Goal: Book appointment/travel/reservation

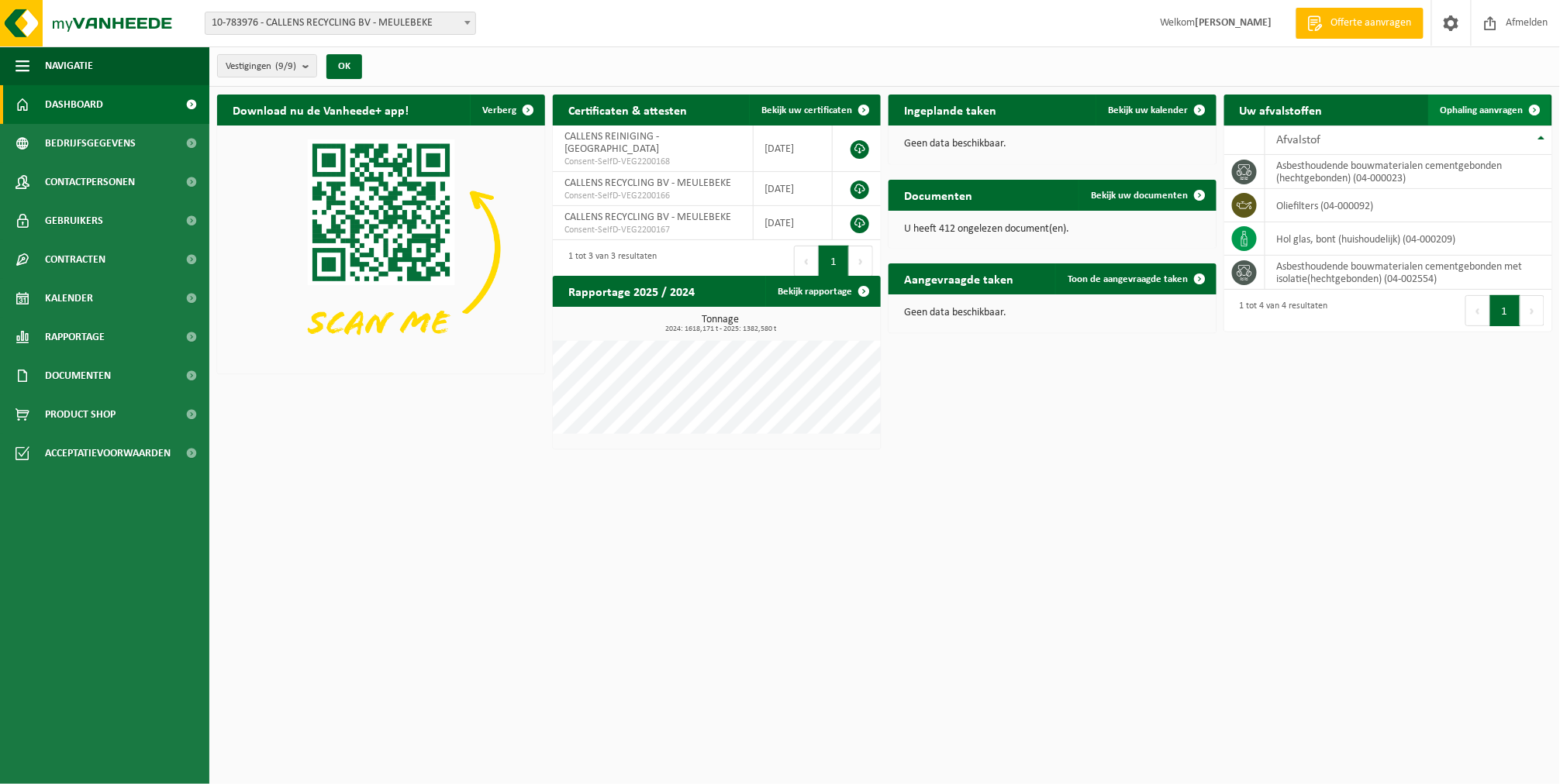
click at [1477, 100] on link "Ophaling aanvragen" at bounding box center [1489, 110] width 123 height 31
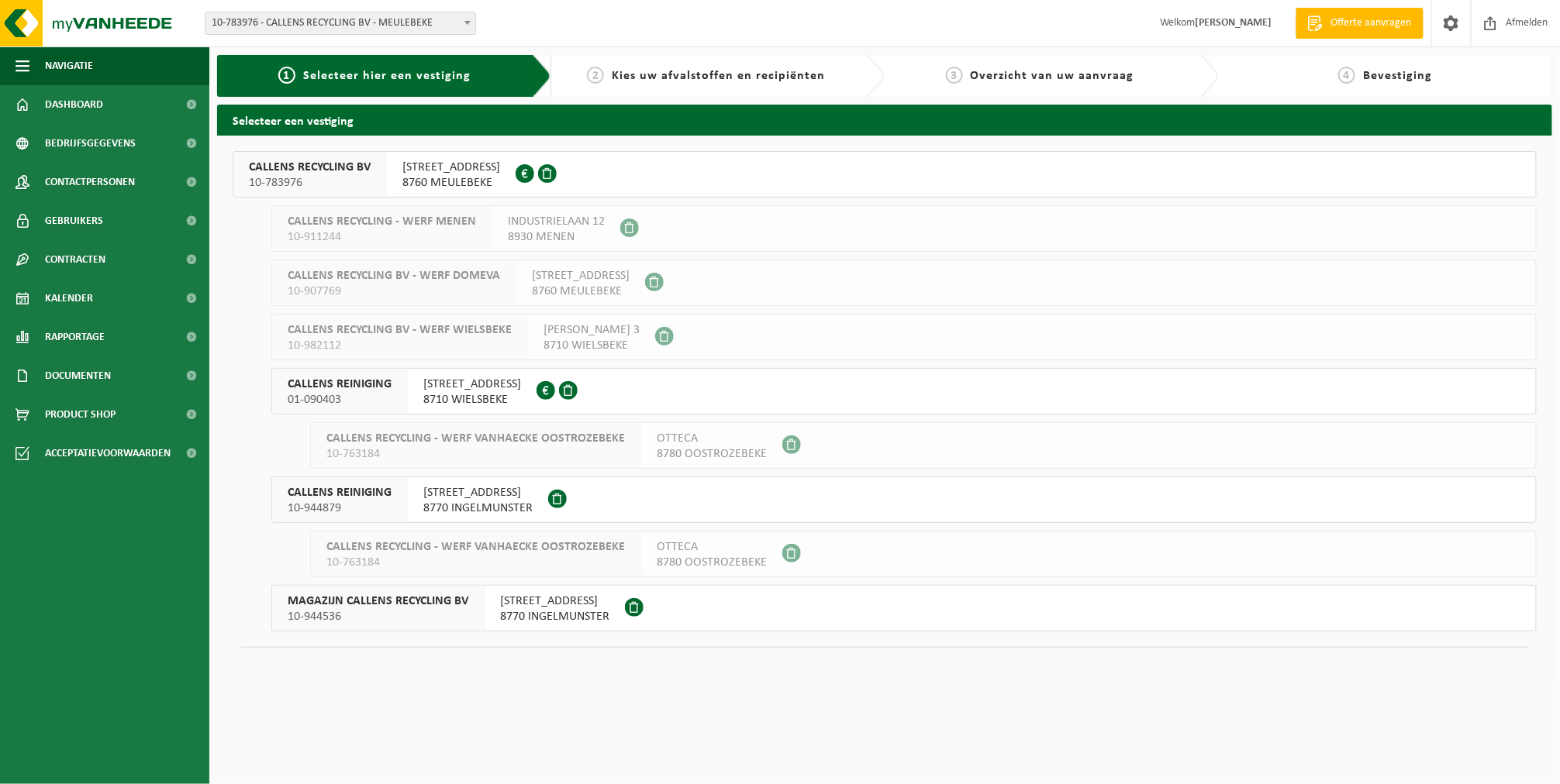
click at [410, 167] on span "SPILLEBOSSTRAAT 1" at bounding box center [451, 167] width 98 height 16
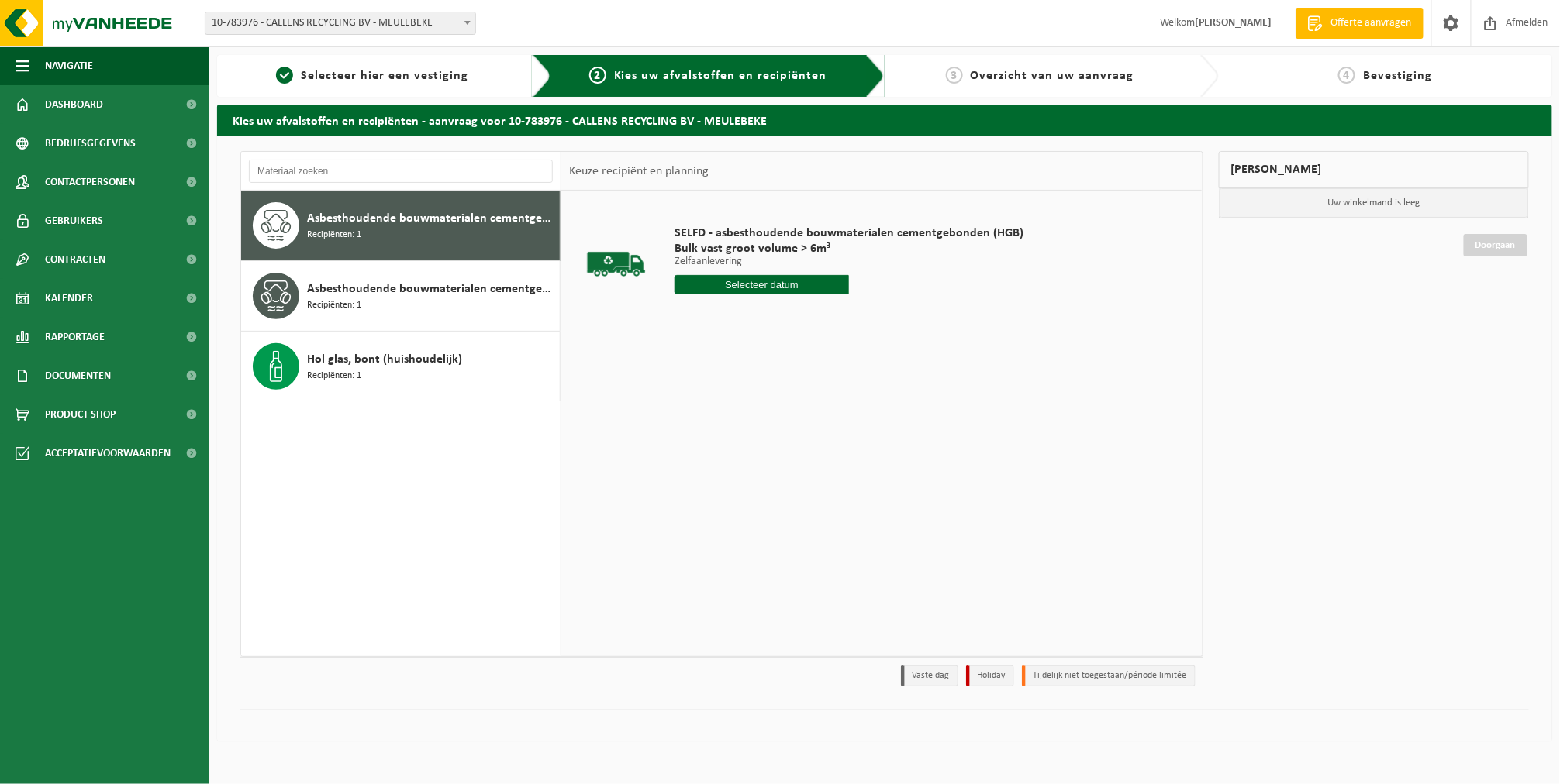
click at [760, 289] on input "text" at bounding box center [762, 284] width 174 height 20
click at [737, 396] on div "10" at bounding box center [743, 398] width 27 height 24
type input "Van 2025-09-10"
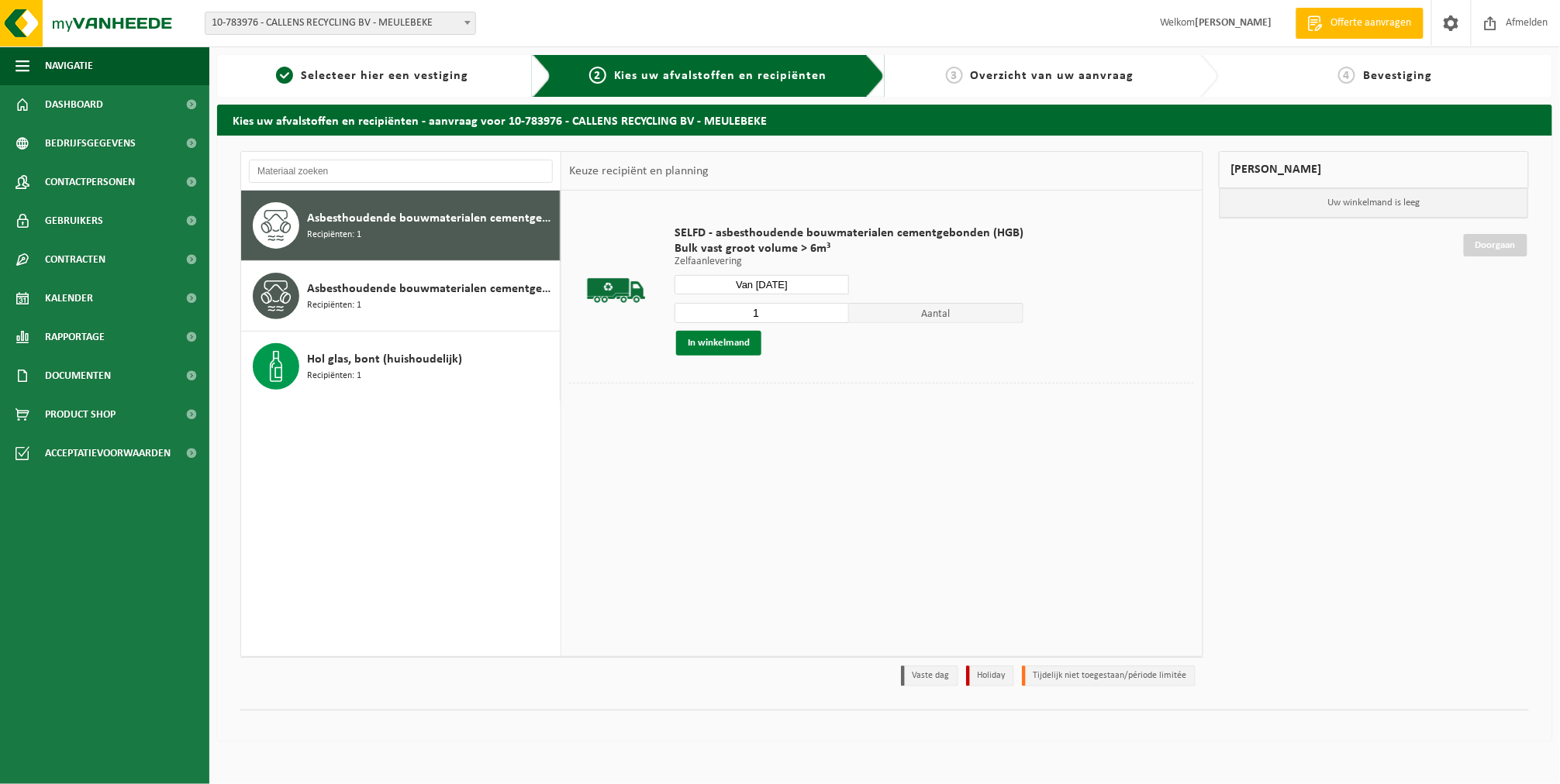
click at [732, 348] on button "In winkelmand" at bounding box center [719, 343] width 85 height 24
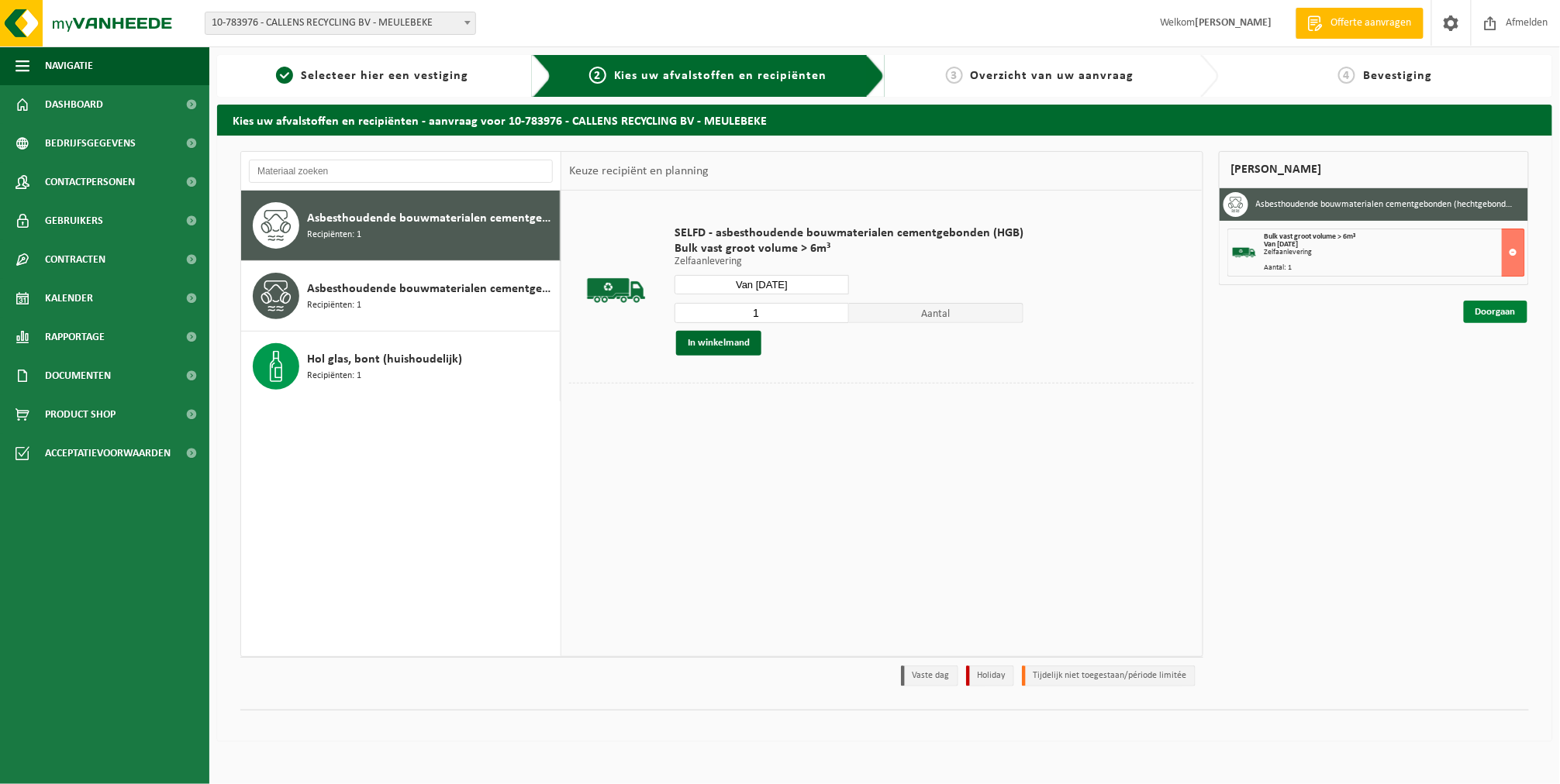
click at [1492, 303] on link "Doorgaan" at bounding box center [1495, 312] width 64 height 23
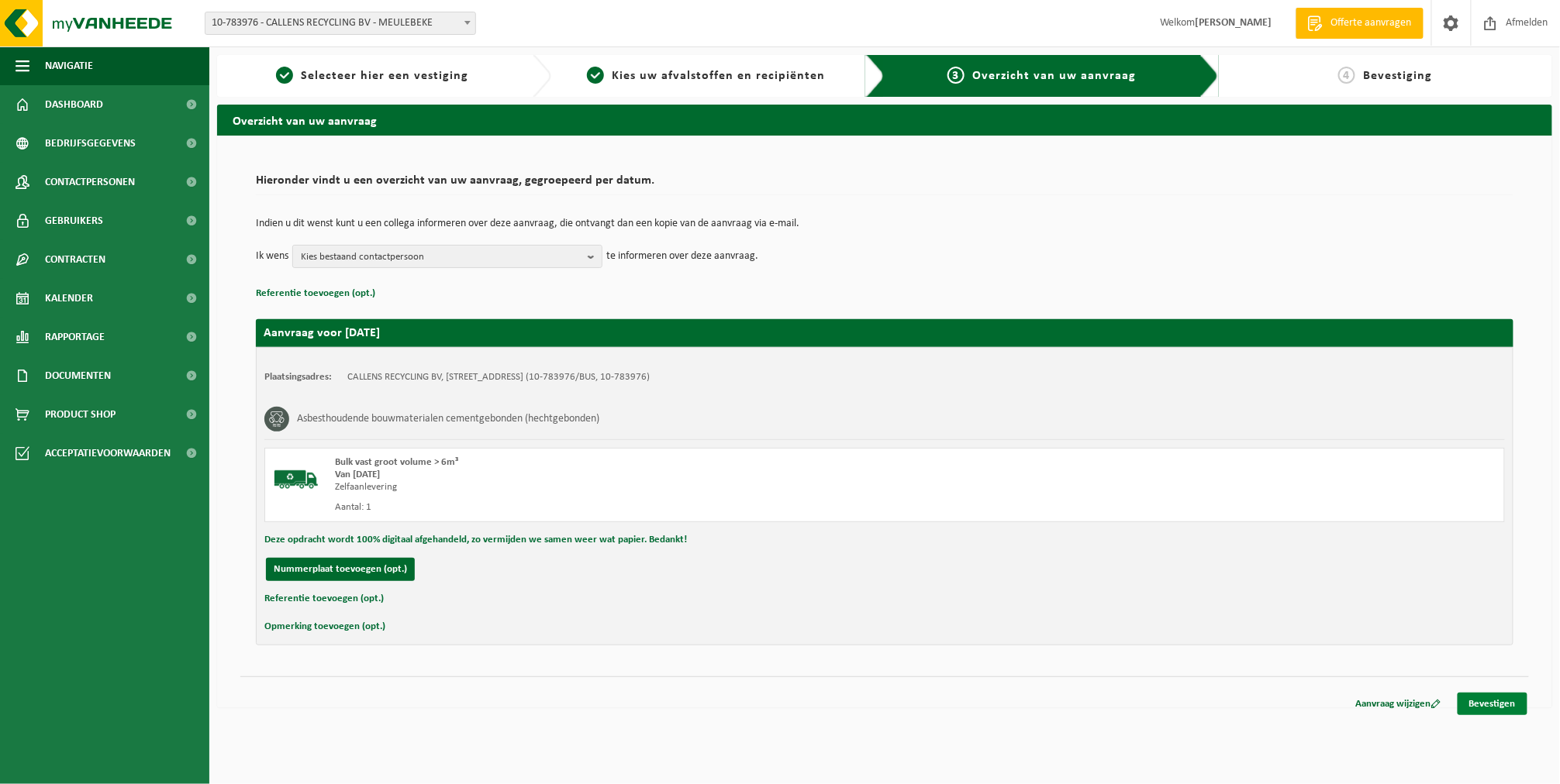
click at [1485, 708] on link "Bevestigen" at bounding box center [1492, 704] width 69 height 23
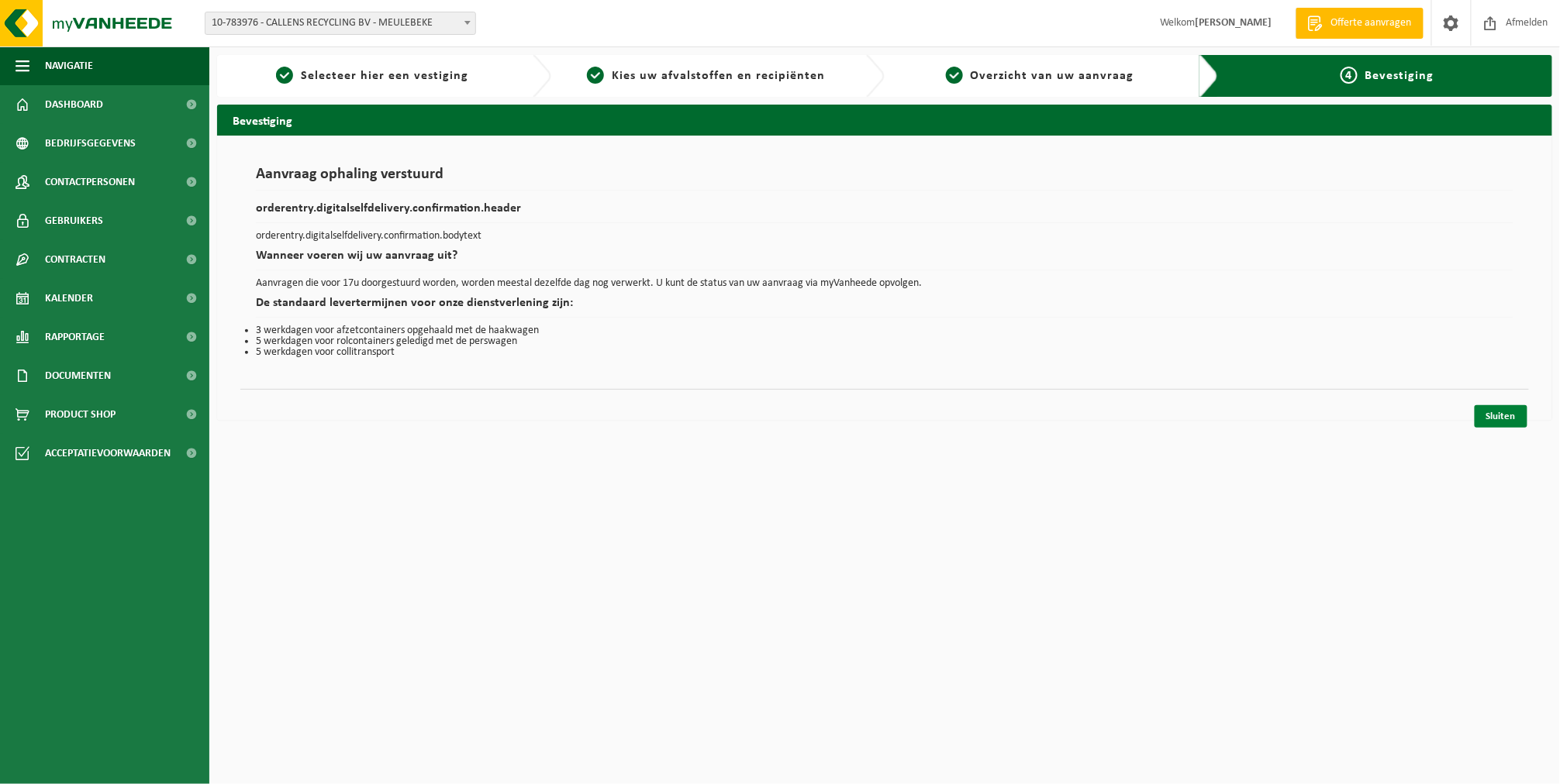
click at [1486, 408] on link "Sluiten" at bounding box center [1501, 416] width 53 height 23
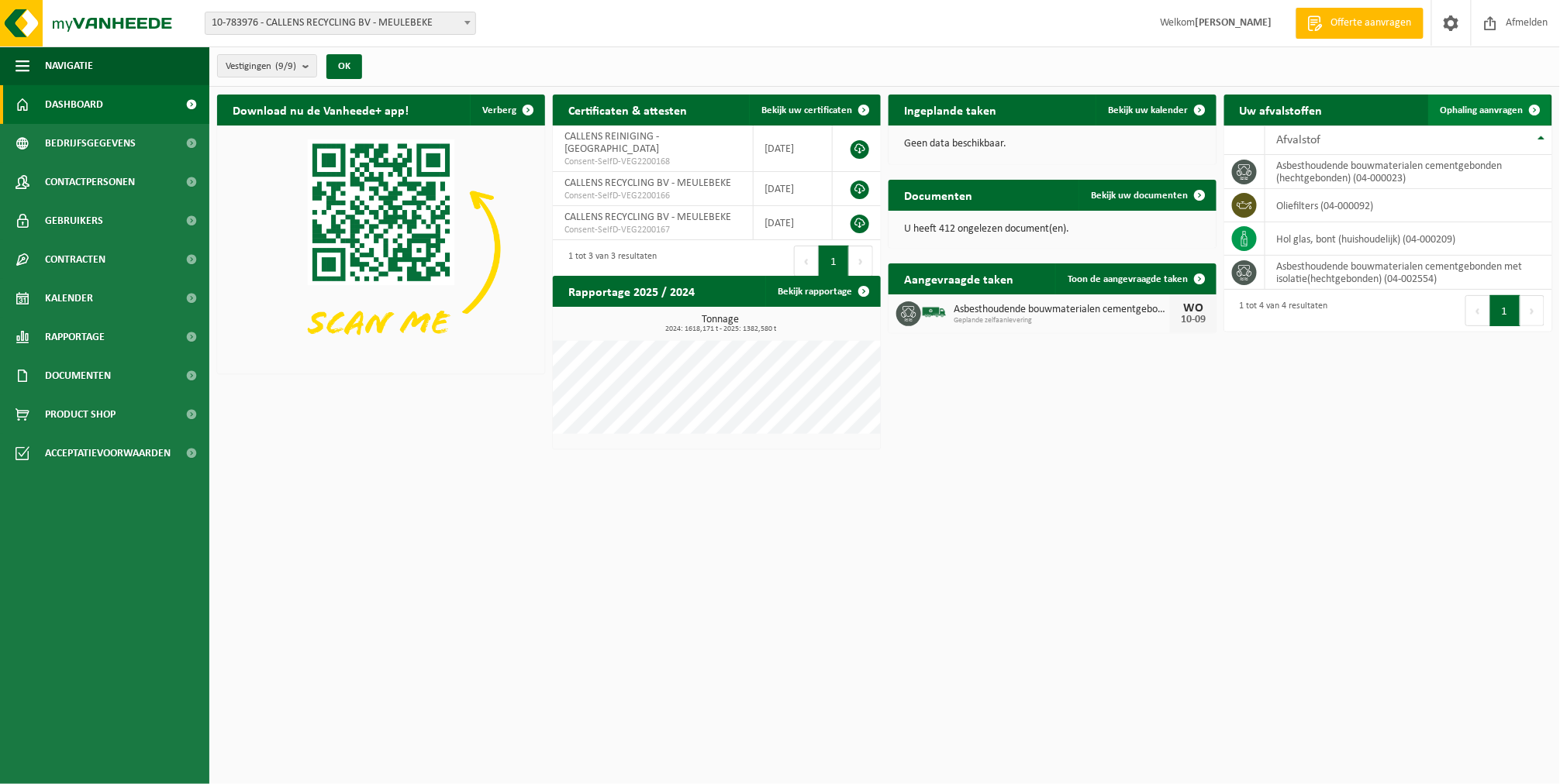
click at [1499, 105] on span "Ophaling aanvragen" at bounding box center [1481, 110] width 83 height 10
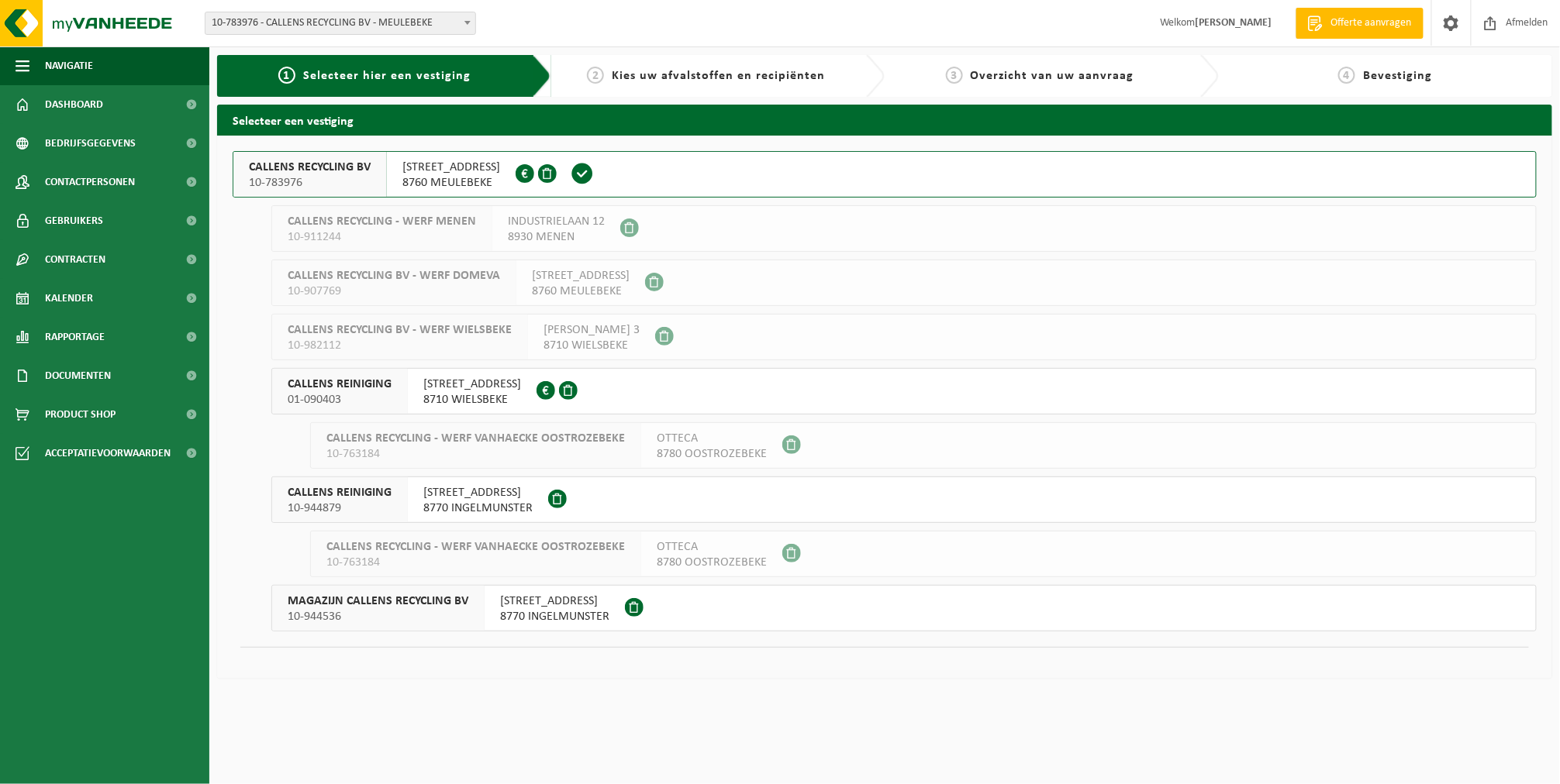
click at [456, 181] on span "8760 MEULEBEKE" at bounding box center [451, 183] width 98 height 16
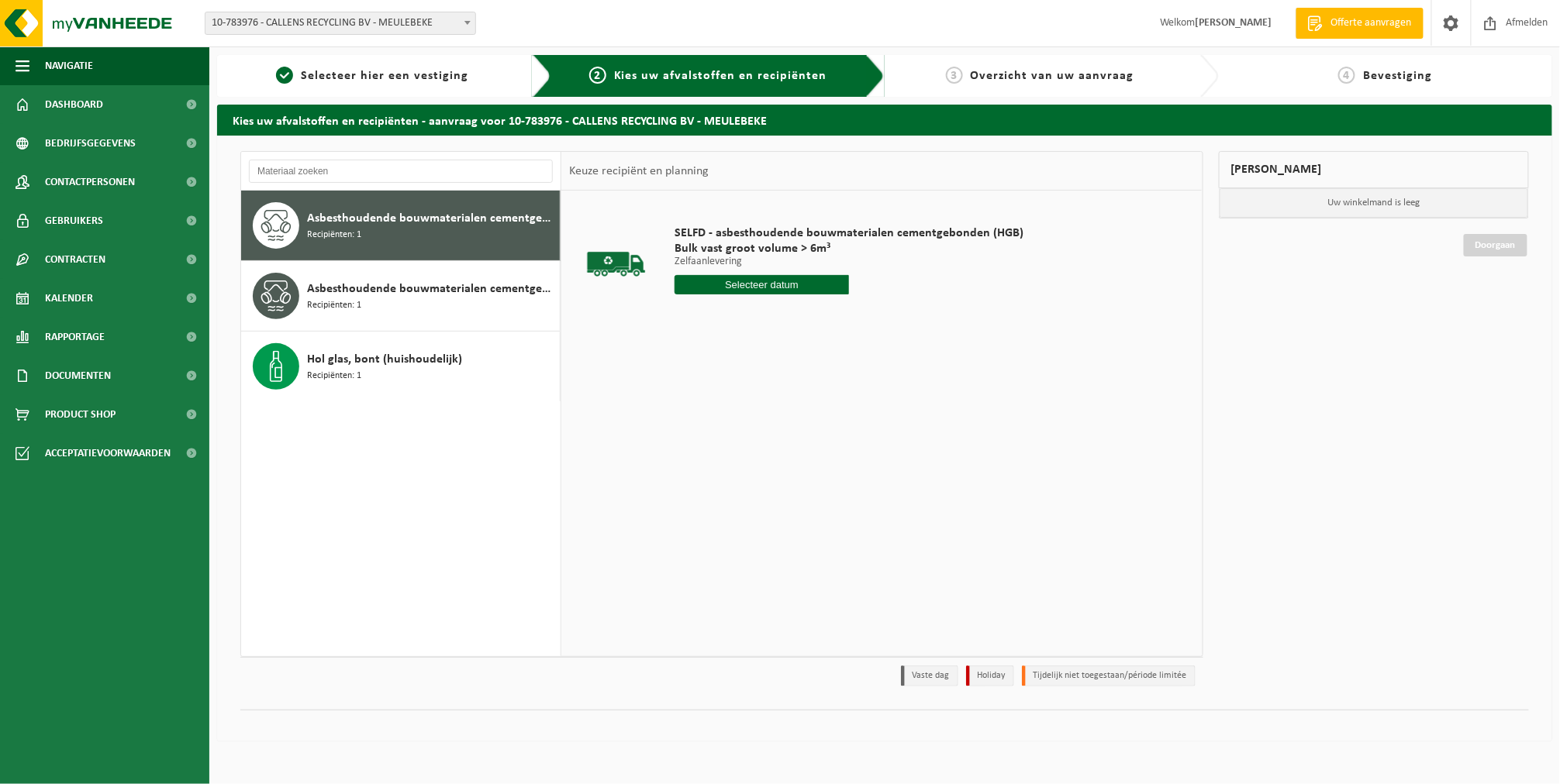
click at [727, 292] on input "text" at bounding box center [762, 284] width 174 height 20
click at [735, 395] on div "10" at bounding box center [743, 398] width 27 height 24
type input "Van [DATE]"
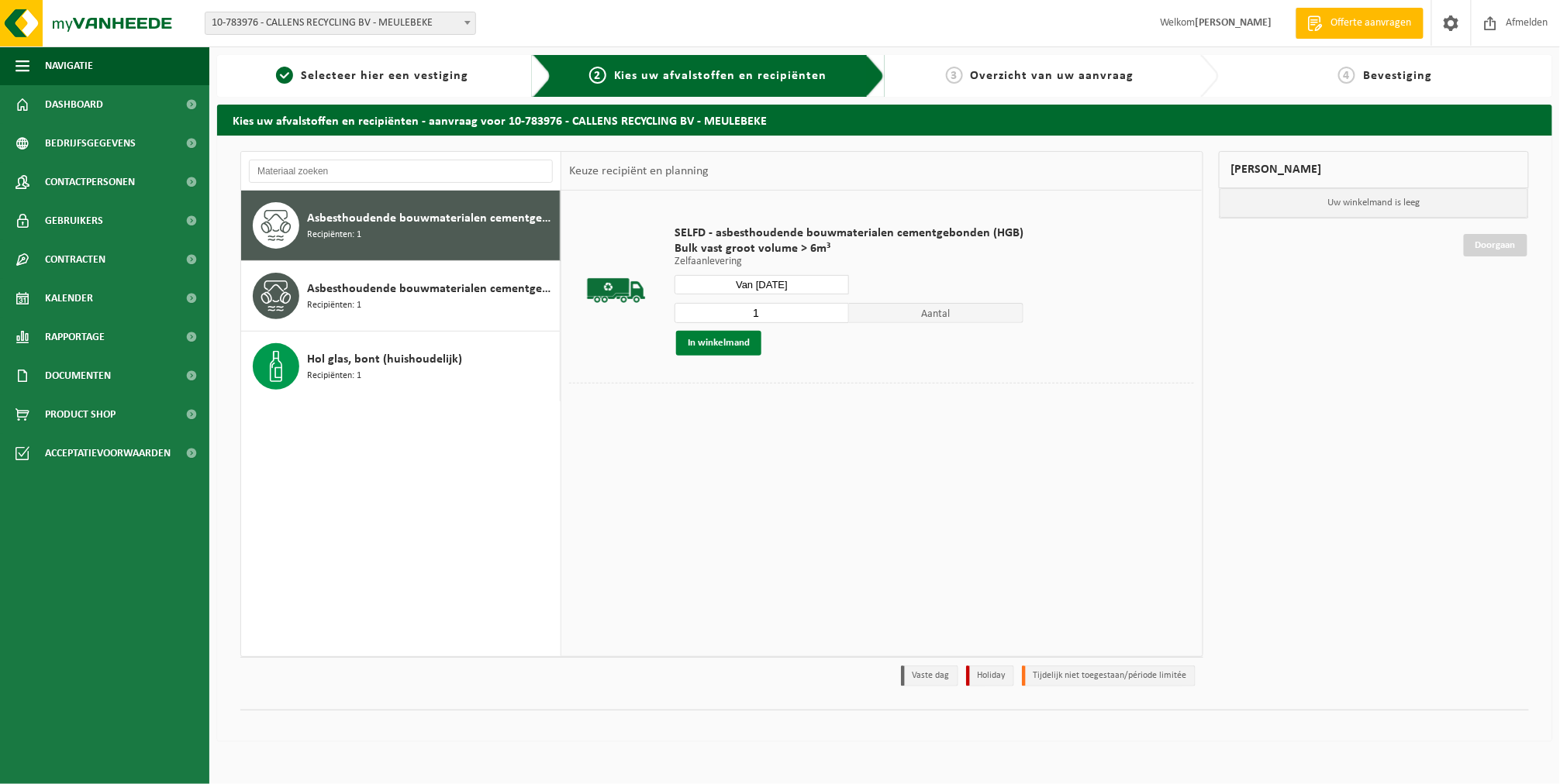
click at [738, 338] on button "In winkelmand" at bounding box center [719, 343] width 85 height 24
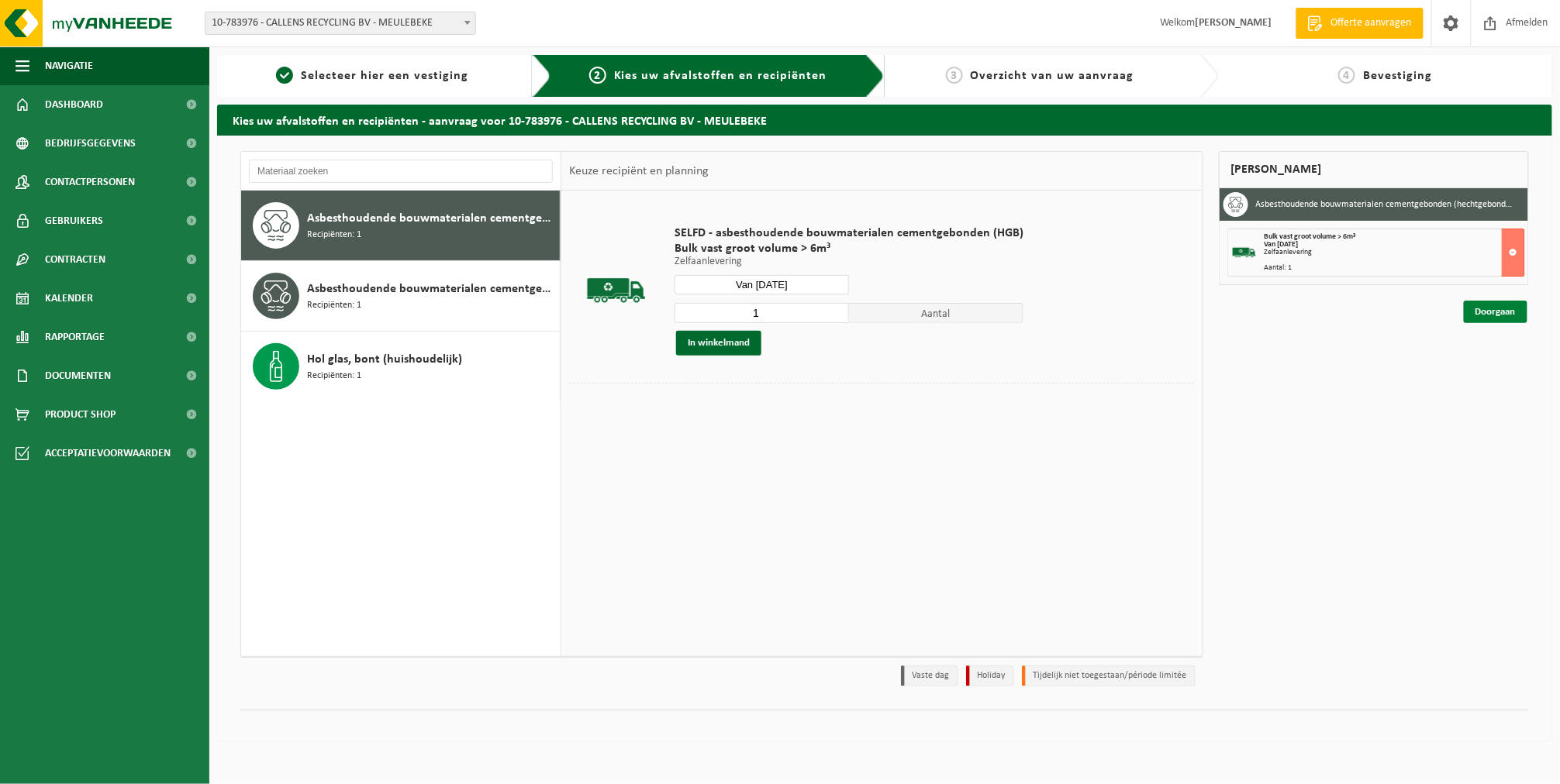
click at [1485, 317] on link "Doorgaan" at bounding box center [1495, 312] width 64 height 23
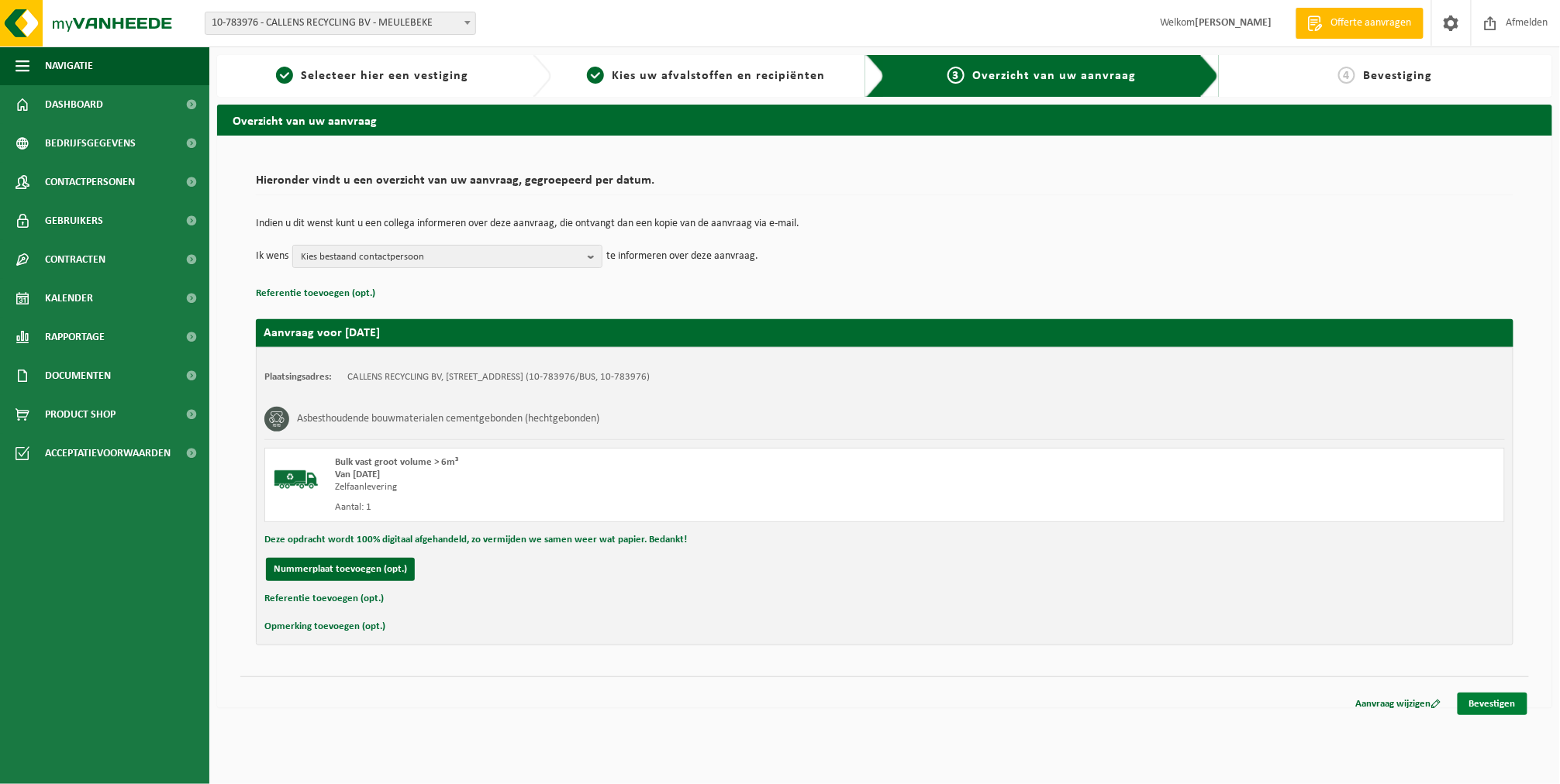
click at [1468, 695] on link "Bevestigen" at bounding box center [1492, 704] width 69 height 23
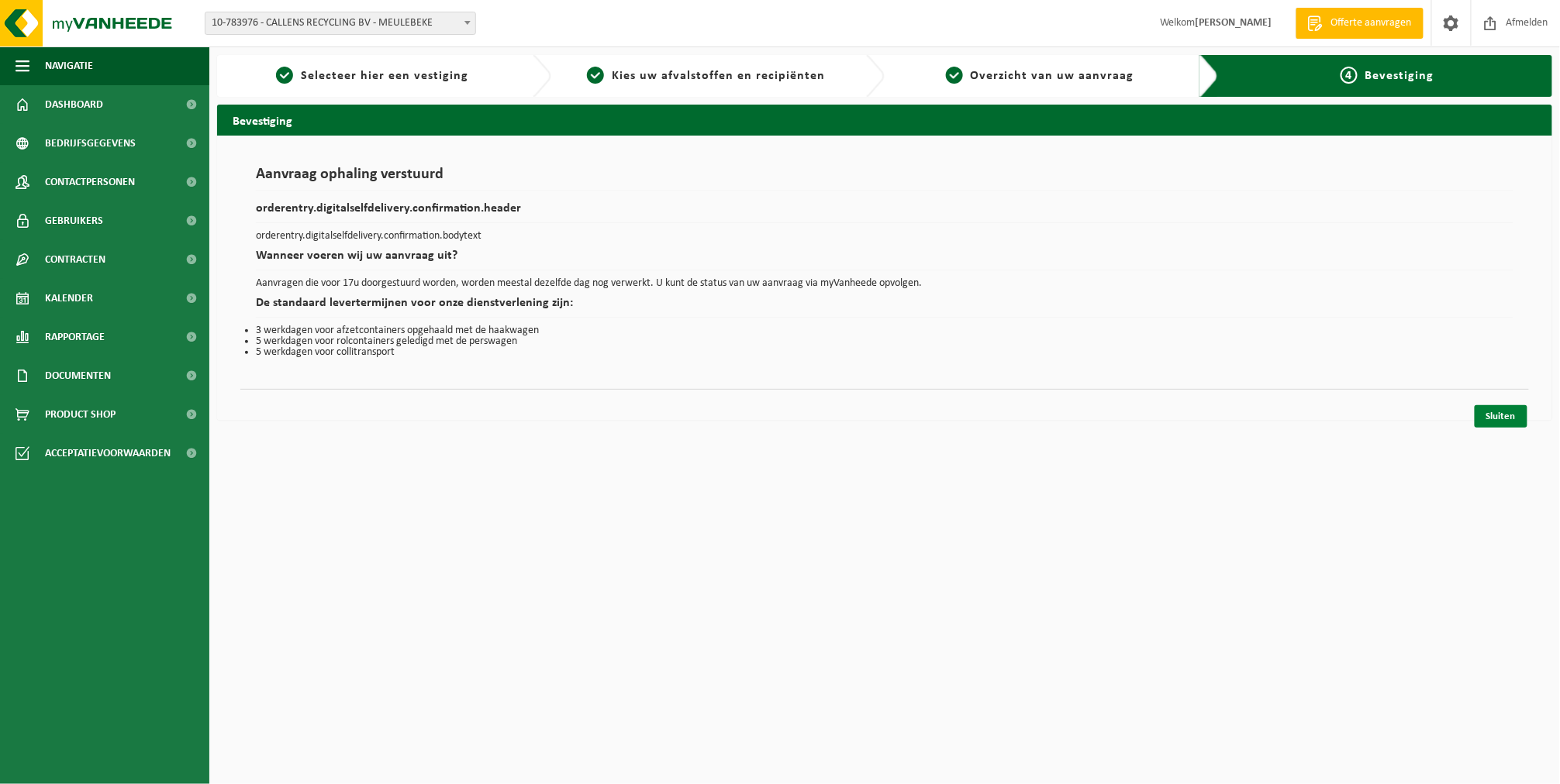
click at [1495, 415] on link "Sluiten" at bounding box center [1501, 416] width 53 height 23
